Goal: Task Accomplishment & Management: Manage account settings

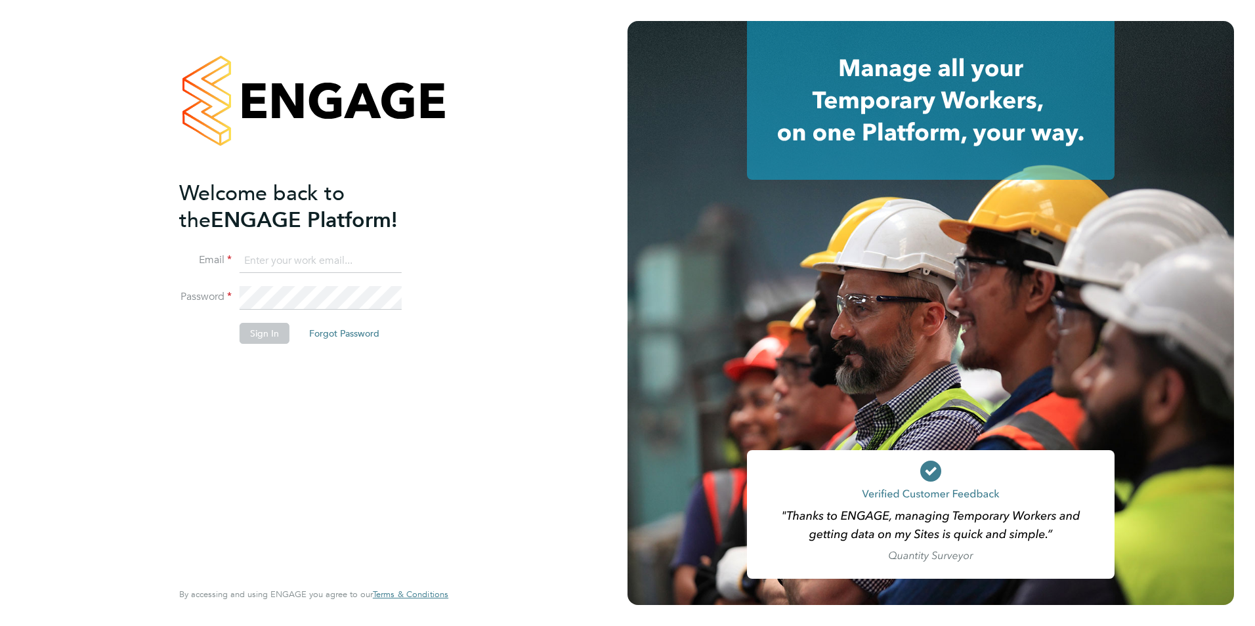
type input "emily.houghton@brightonandhovealbion.com"
click at [253, 330] on button "Sign In" at bounding box center [265, 333] width 50 height 21
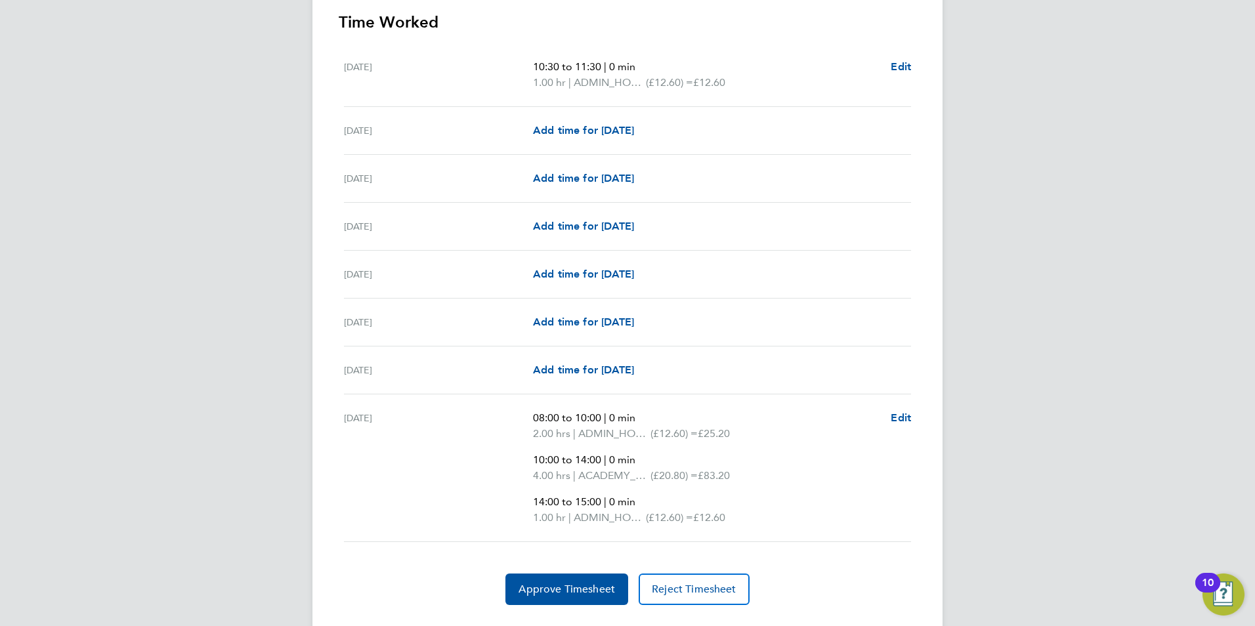
scroll to position [420, 0]
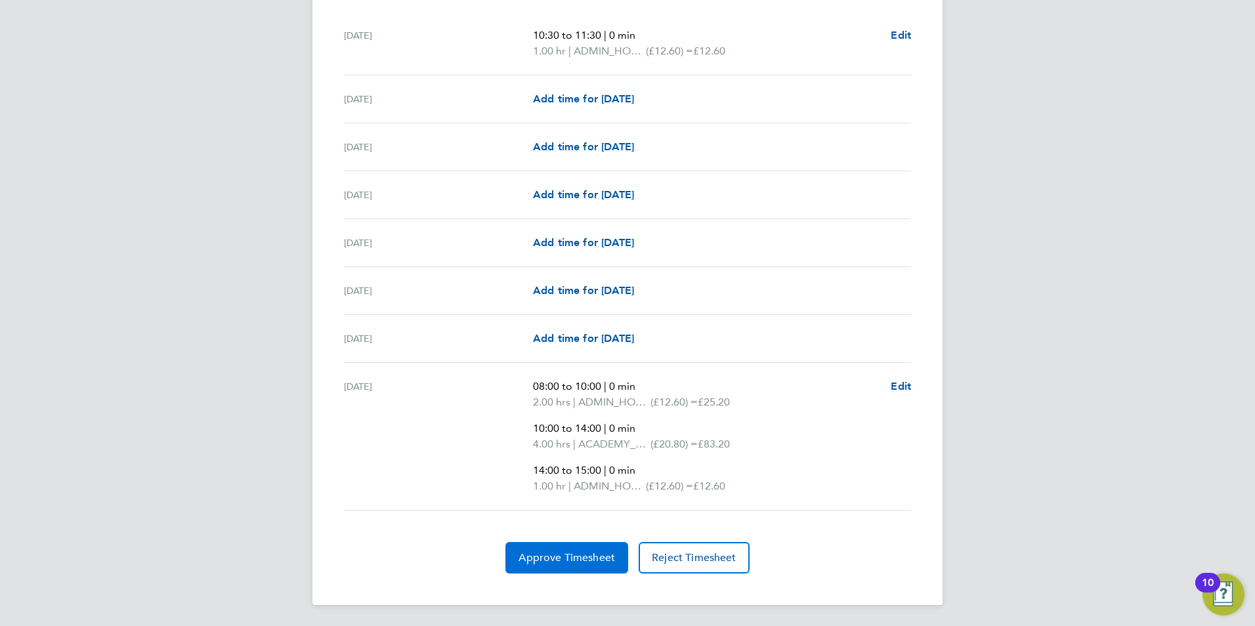
click at [542, 566] on button "Approve Timesheet" at bounding box center [566, 558] width 123 height 32
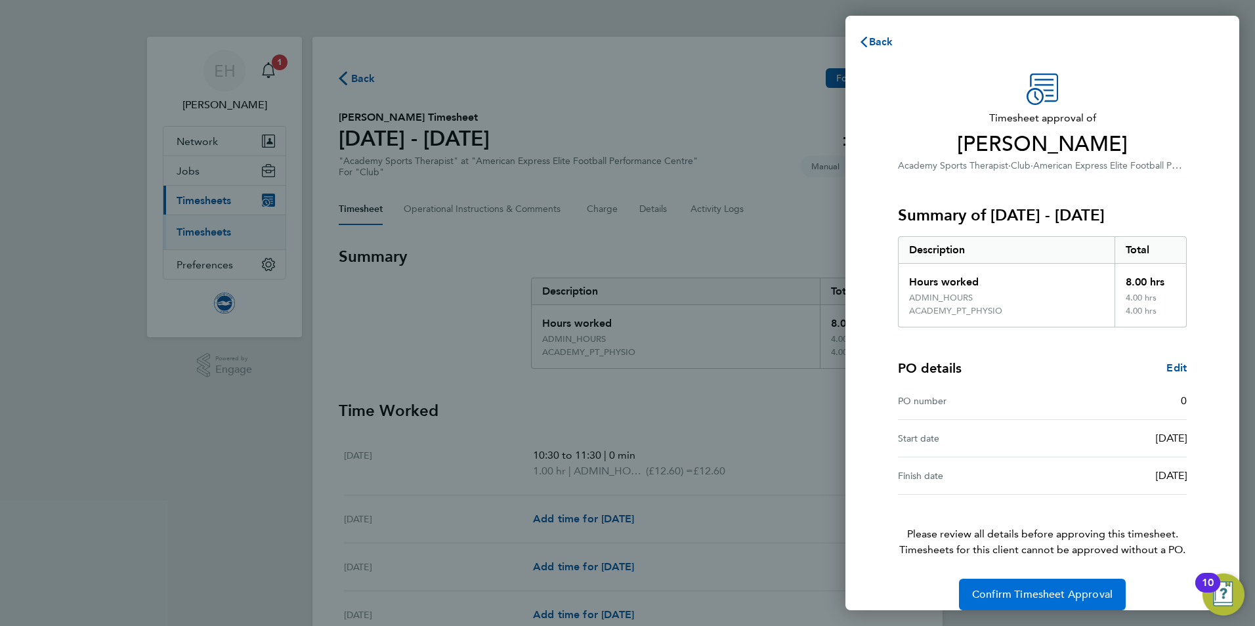
click at [1025, 595] on span "Confirm Timesheet Approval" at bounding box center [1042, 594] width 140 height 13
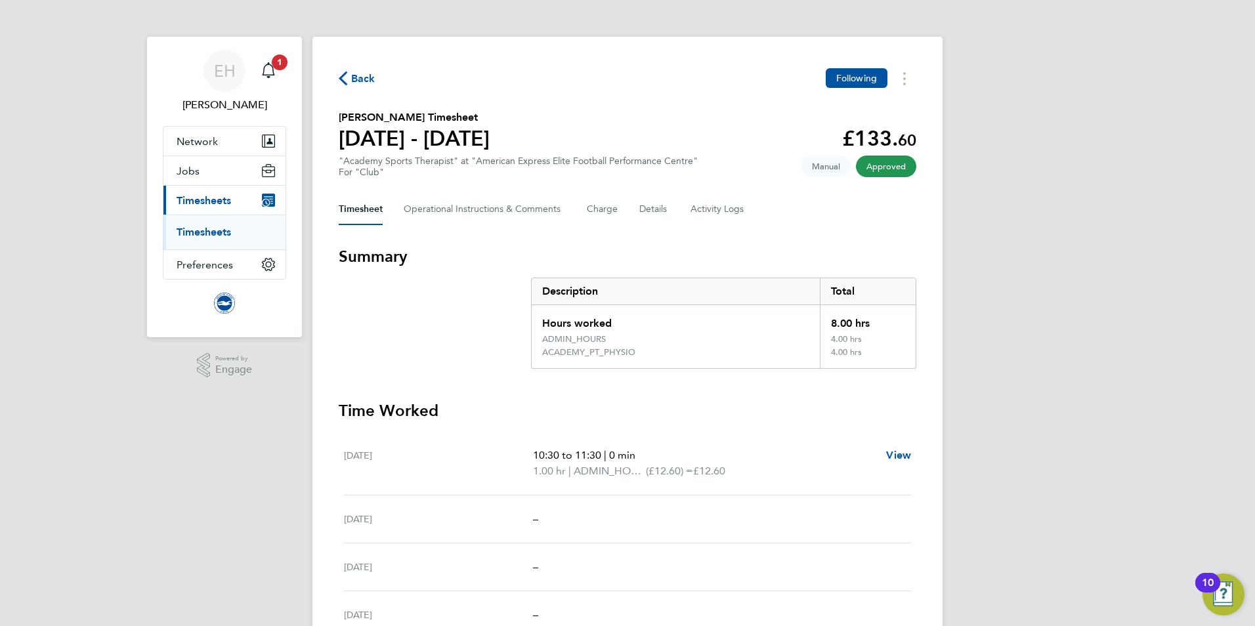
click at [221, 202] on span "Timesheets" at bounding box center [204, 200] width 54 height 12
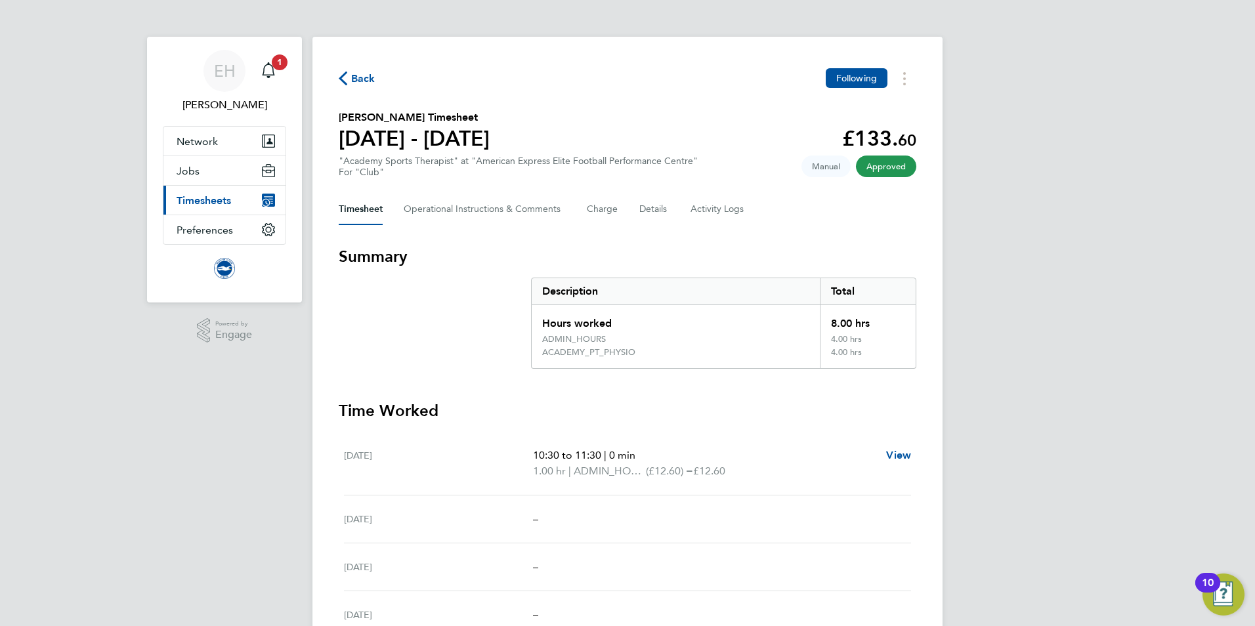
click at [211, 203] on span "Timesheets" at bounding box center [204, 200] width 54 height 12
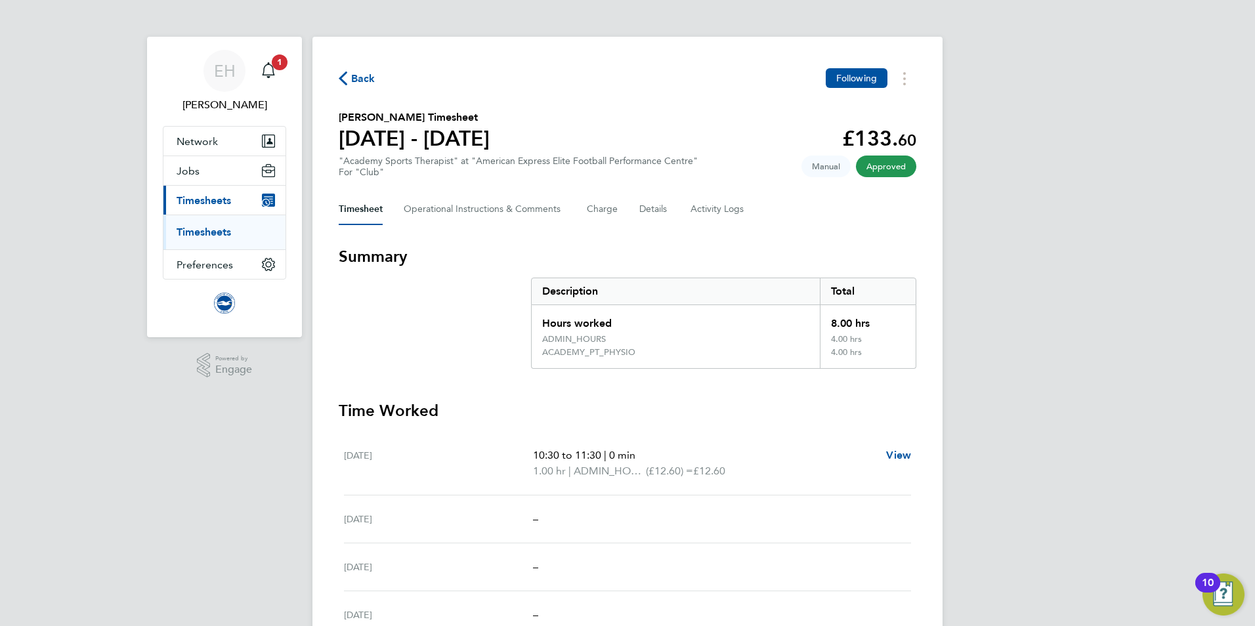
click at [215, 235] on link "Timesheets" at bounding box center [204, 232] width 54 height 12
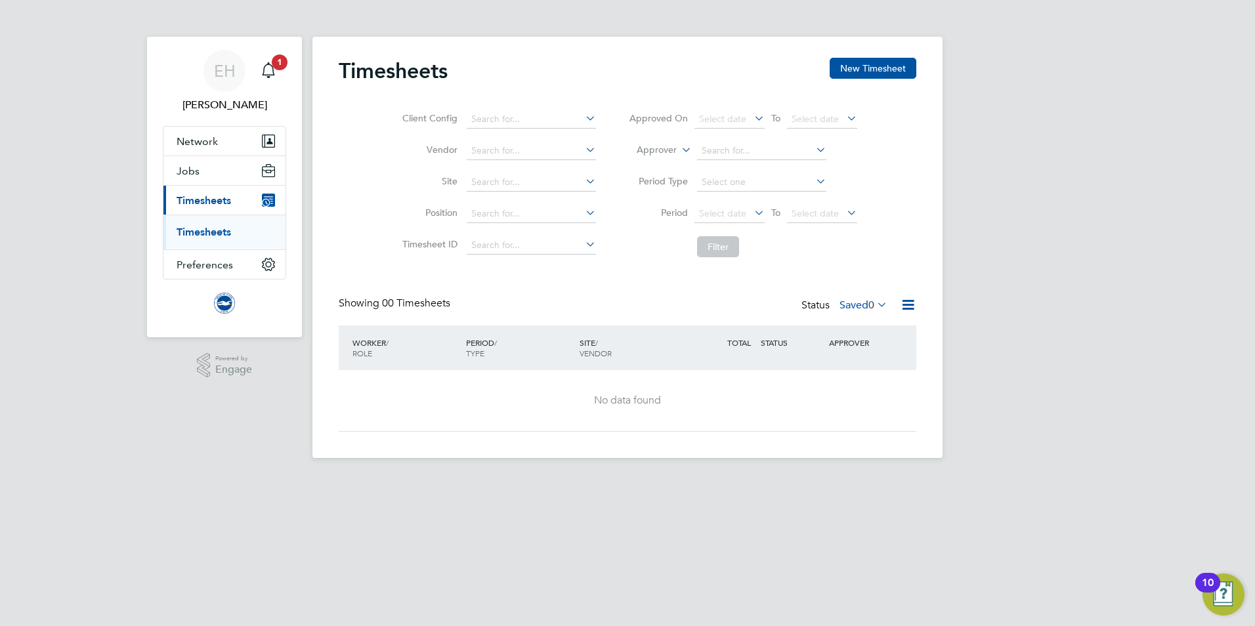
click at [870, 306] on span "0" at bounding box center [871, 305] width 6 height 13
click at [882, 363] on li "Submitted" at bounding box center [861, 365] width 60 height 18
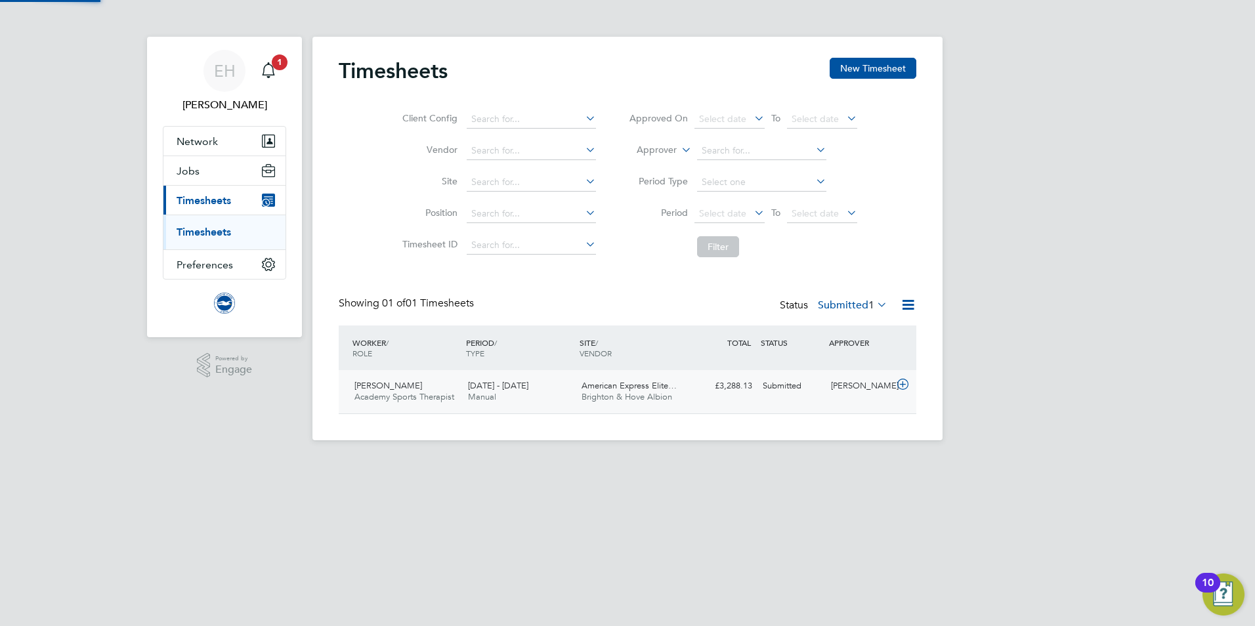
scroll to position [33, 114]
click at [853, 302] on label "Submitted 1" at bounding box center [853, 305] width 70 height 13
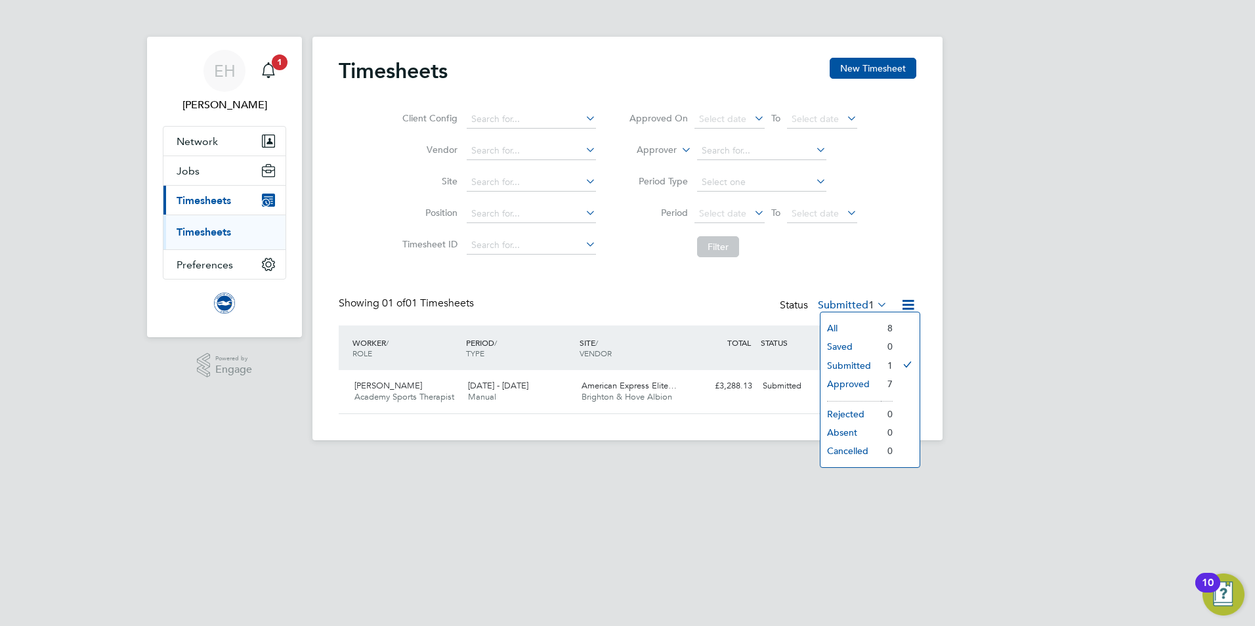
click at [698, 461] on html "EH [PERSON_NAME] Notifications 1 Applications: Network Sites Workers Jobs Posit…" at bounding box center [627, 230] width 1255 height 461
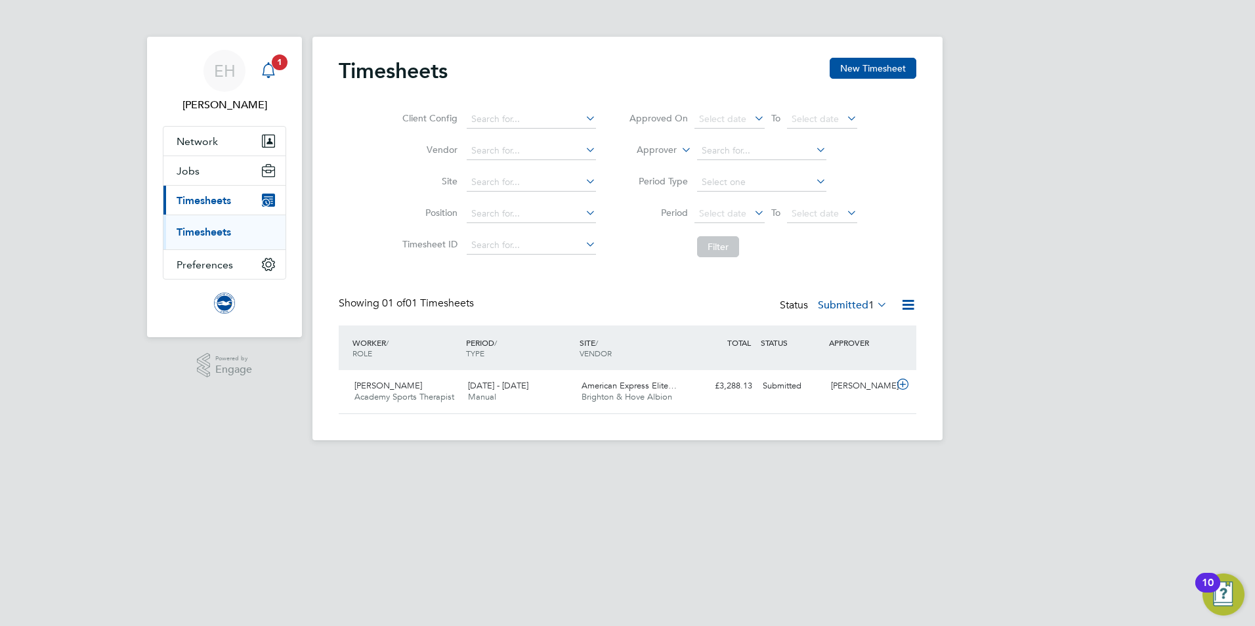
click at [281, 66] on span "1" at bounding box center [280, 62] width 16 height 16
